Goal: Find specific page/section: Find specific page/section

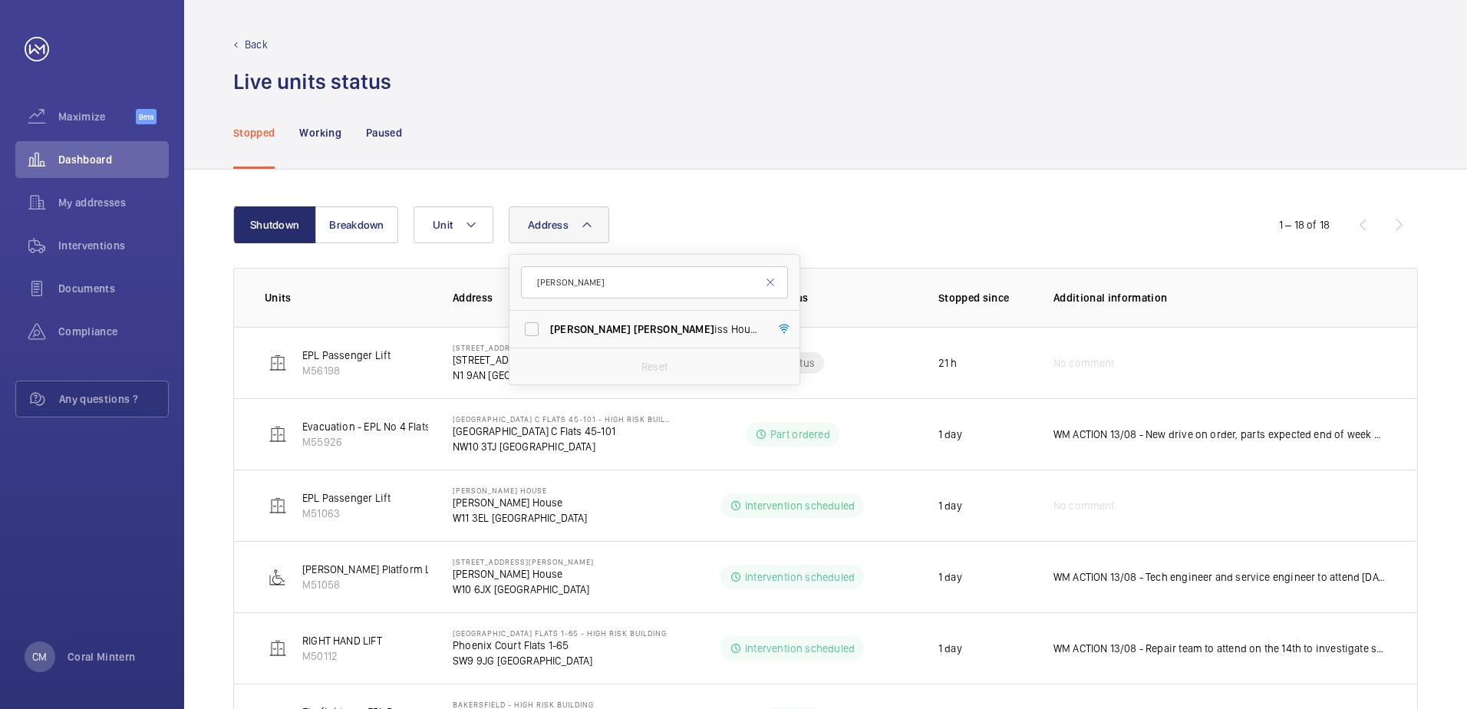
click at [532, 286] on input "[PERSON_NAME]" at bounding box center [654, 282] width 267 height 32
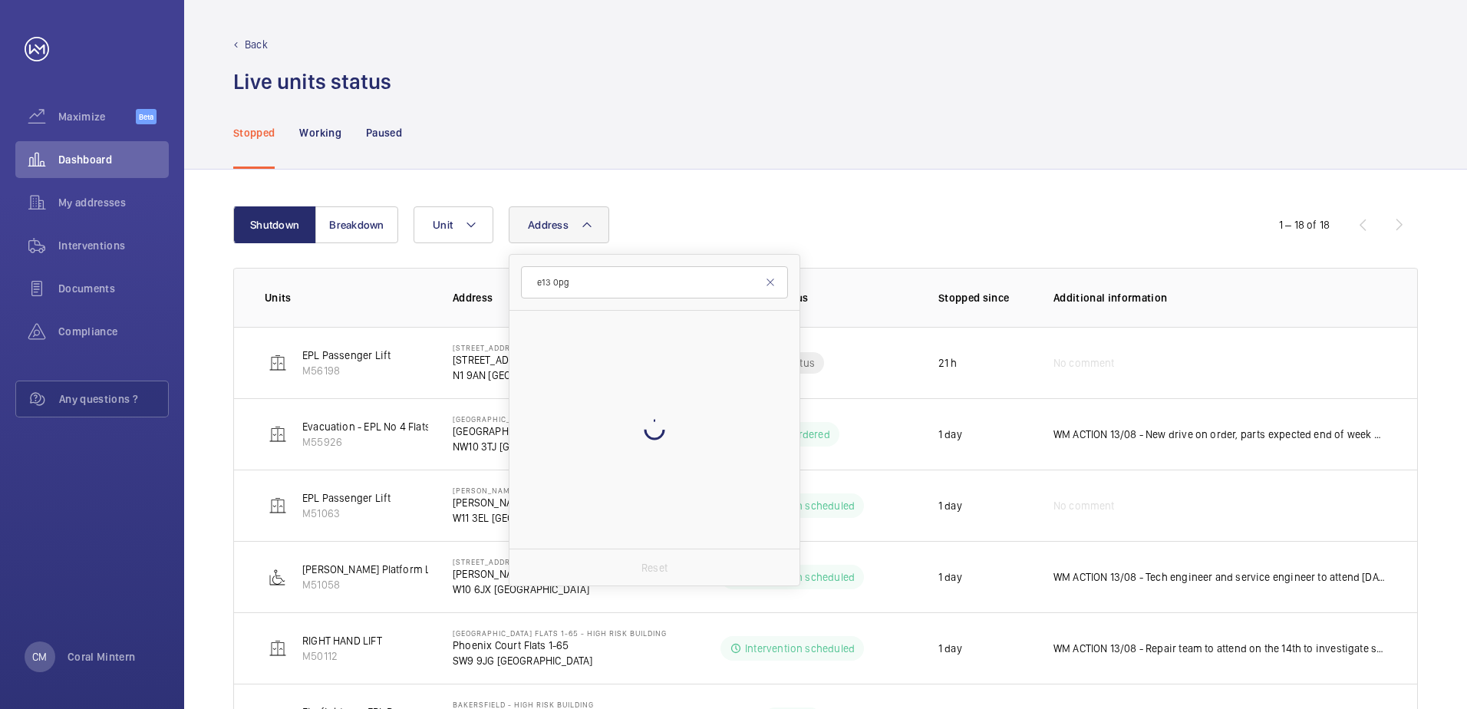
type input "e13 0pg"
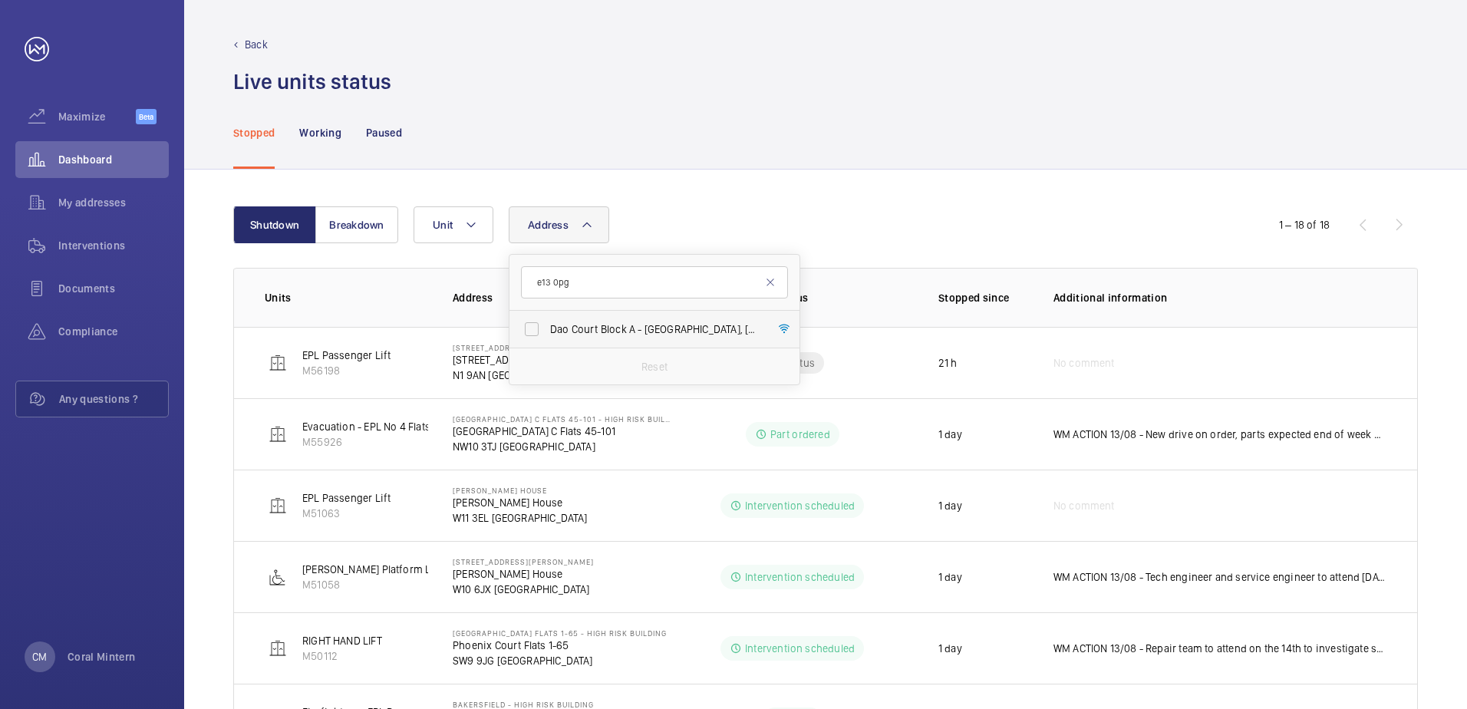
click at [644, 337] on label "[STREET_ADDRESS]" at bounding box center [642, 329] width 267 height 37
click at [547, 337] on input "[STREET_ADDRESS]" at bounding box center [531, 329] width 31 height 31
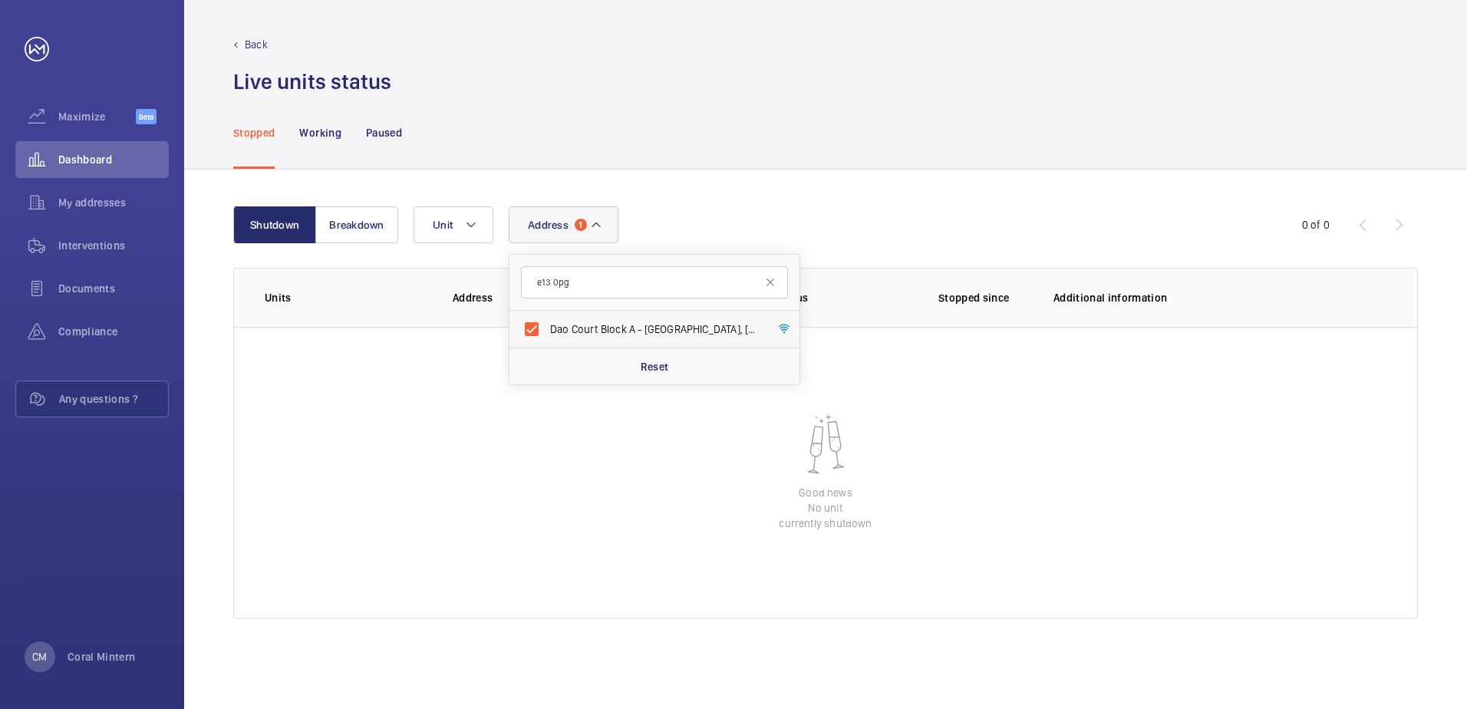
click at [625, 318] on label "[STREET_ADDRESS]" at bounding box center [642, 329] width 267 height 37
click at [547, 318] on input "[STREET_ADDRESS]" at bounding box center [531, 329] width 31 height 31
checkbox input "false"
